Goal: Find specific page/section: Find specific page/section

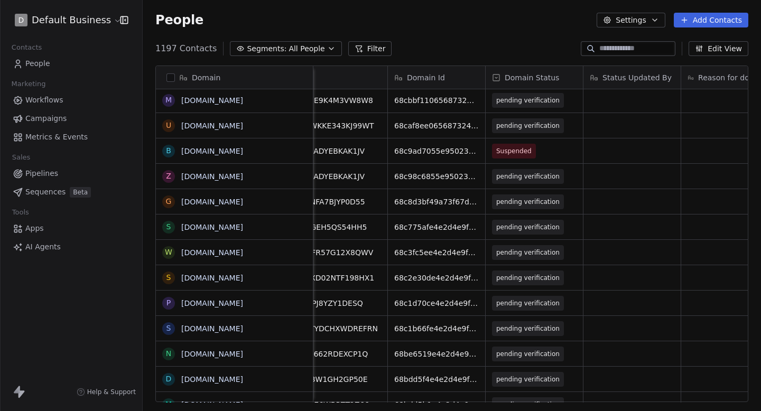
scroll to position [0, 16]
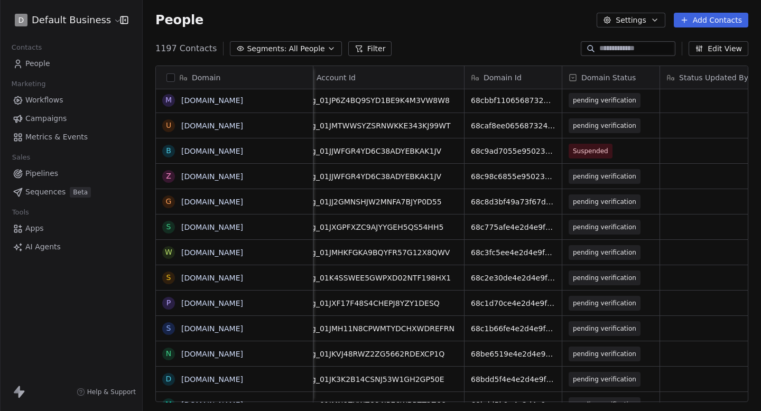
click at [636, 47] on input at bounding box center [637, 48] width 74 height 11
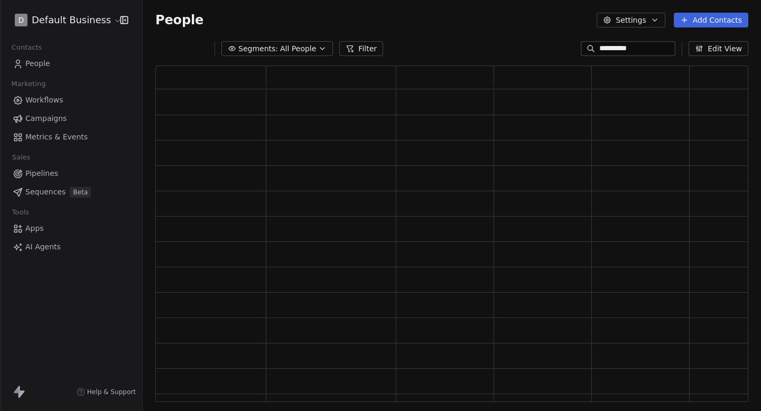
scroll to position [337, 593]
type input "**********"
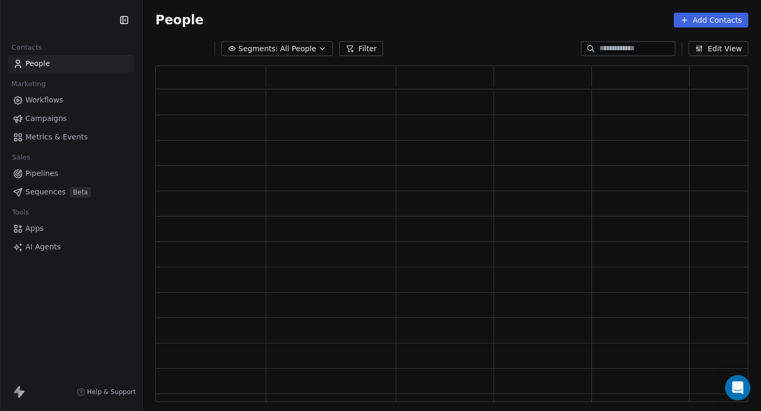
scroll to position [1, 1]
click at [621, 54] on div at bounding box center [628, 48] width 95 height 15
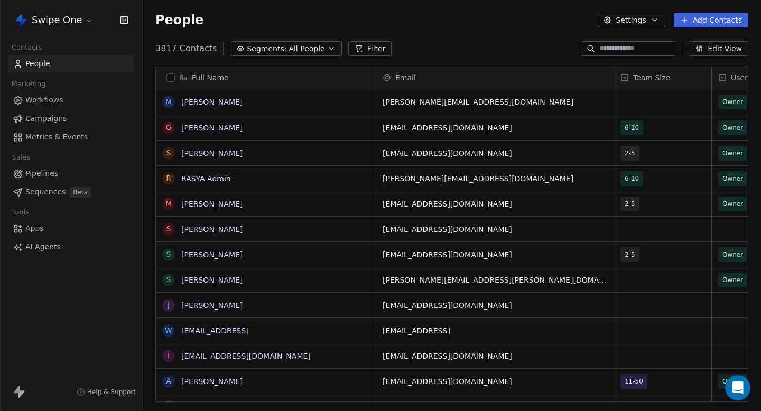
scroll to position [362, 619]
click at [45, 18] on html "Swipe One Contacts People Marketing Workflows Campaigns Metrics & Events Sales …" at bounding box center [380, 205] width 761 height 411
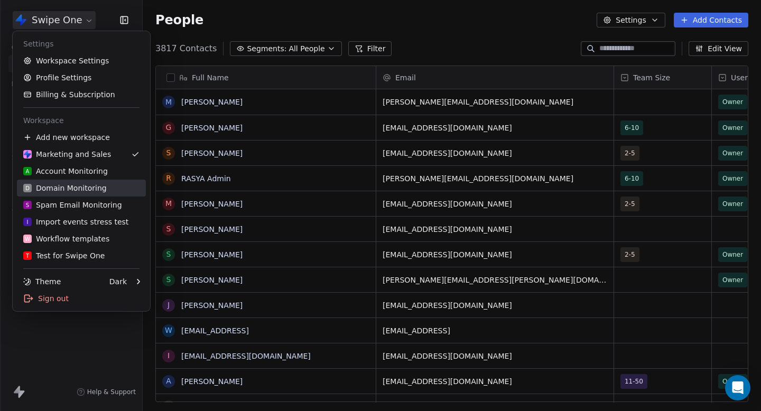
click at [88, 191] on div "D Domain Monitoring" at bounding box center [65, 188] width 84 height 11
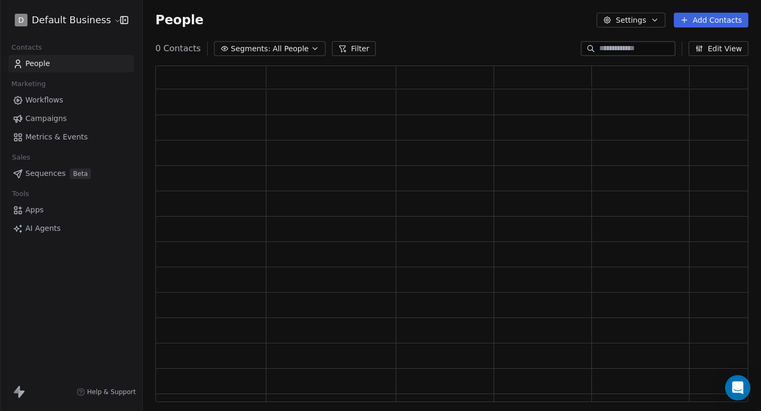
scroll to position [337, 593]
click at [619, 52] on input at bounding box center [637, 48] width 74 height 11
type input "**********"
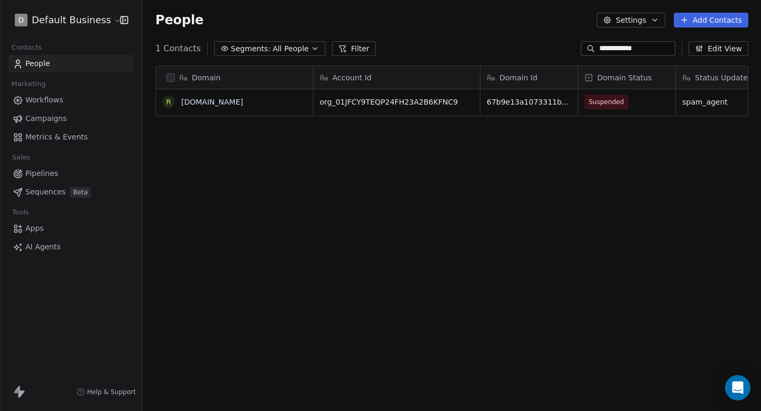
scroll to position [362, 619]
click at [600, 105] on span "Suspended" at bounding box center [606, 102] width 35 height 11
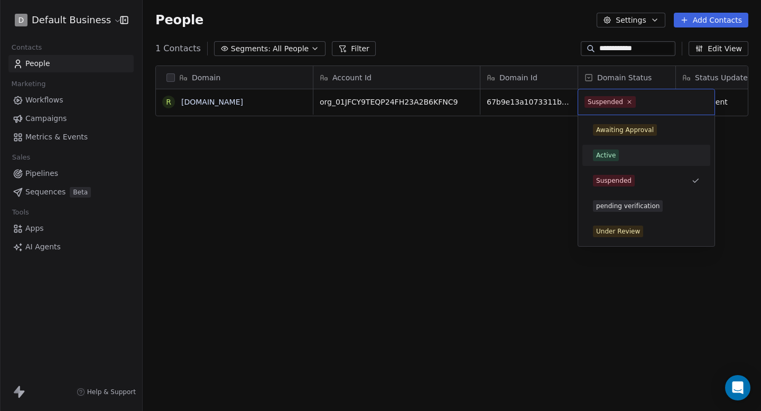
click at [616, 154] on span "Active" at bounding box center [606, 156] width 26 height 12
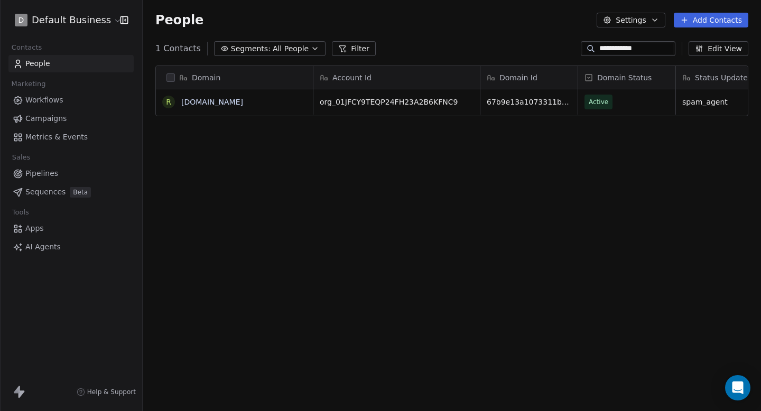
click at [505, 44] on div "**********" at bounding box center [452, 48] width 619 height 17
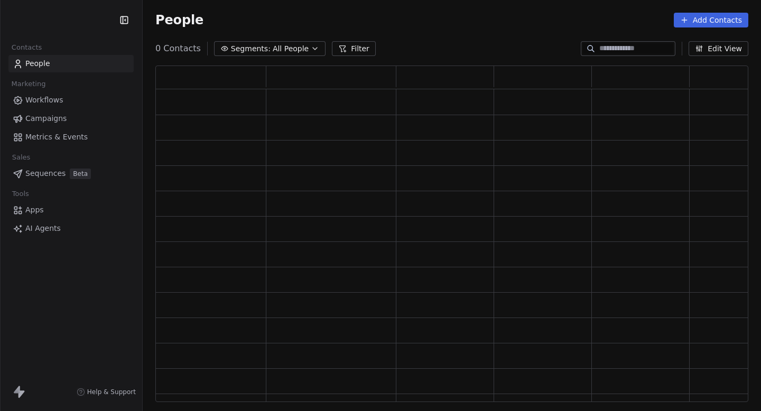
scroll to position [337, 593]
